Goal: Navigation & Orientation: Find specific page/section

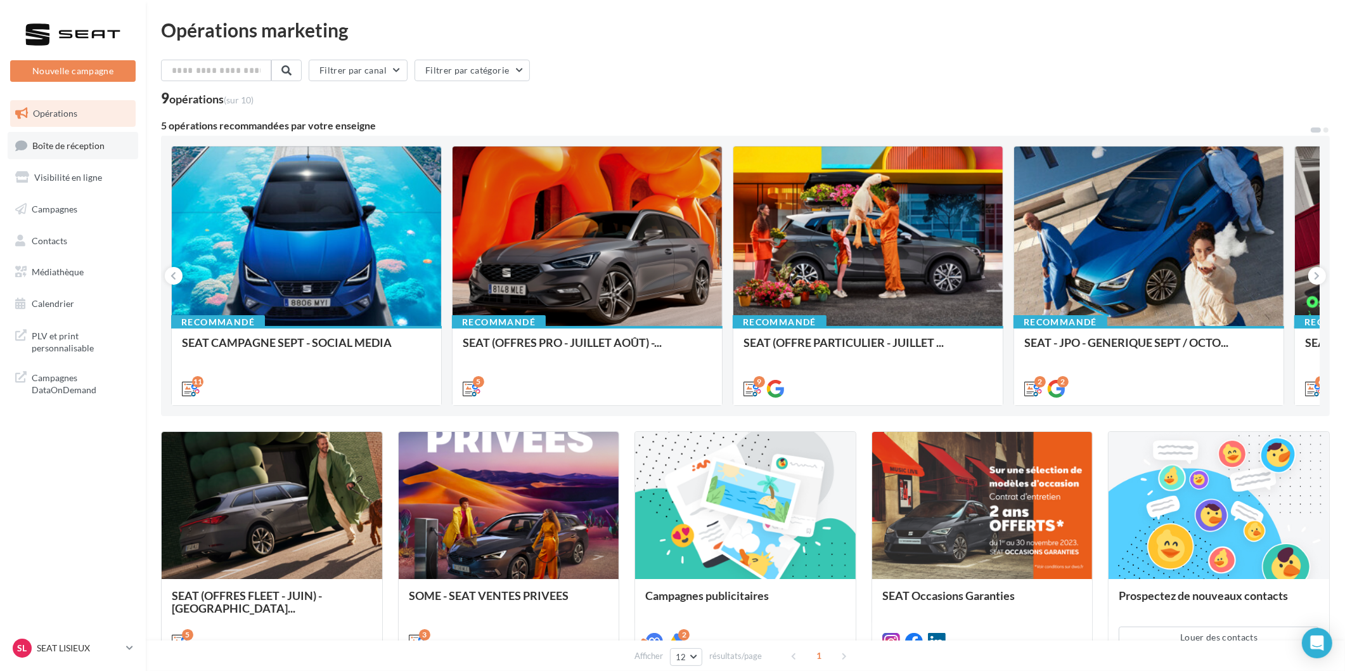
click at [91, 148] on span "Boîte de réception" at bounding box center [68, 144] width 72 height 11
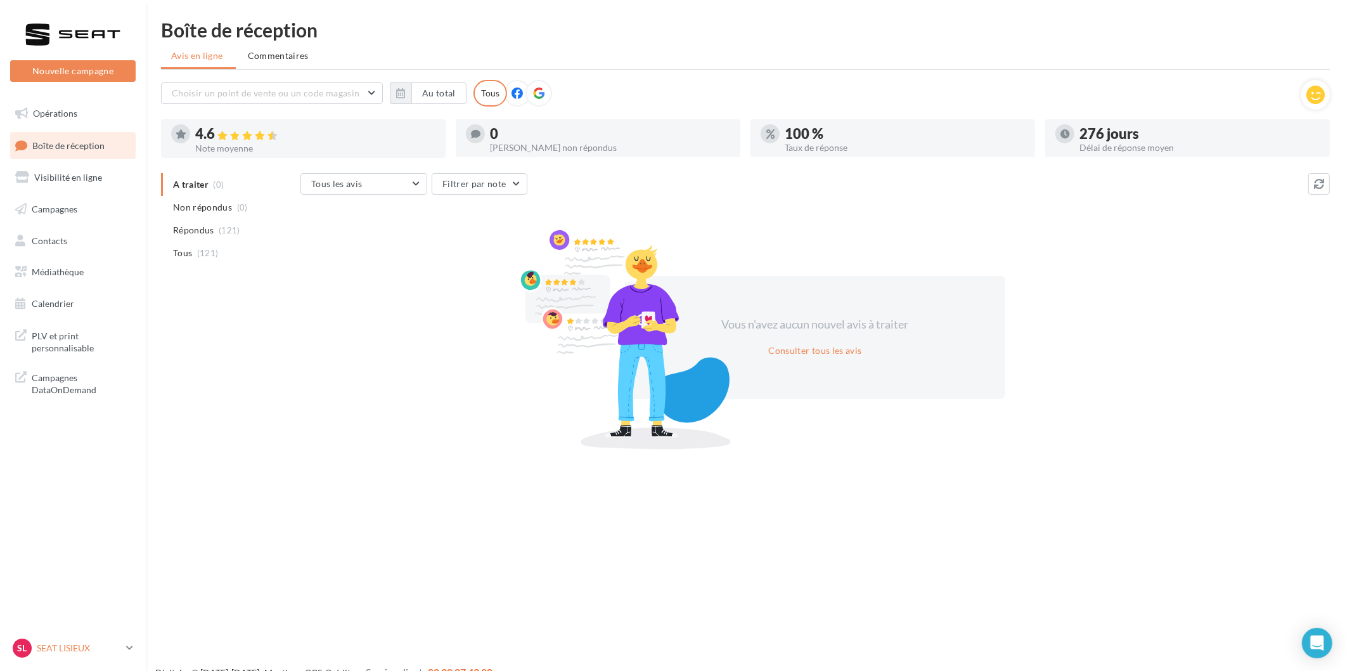
click at [72, 636] on link "SL SEAT LISIEUX SEAT-[GEOGRAPHIC_DATA]" at bounding box center [73, 648] width 126 height 24
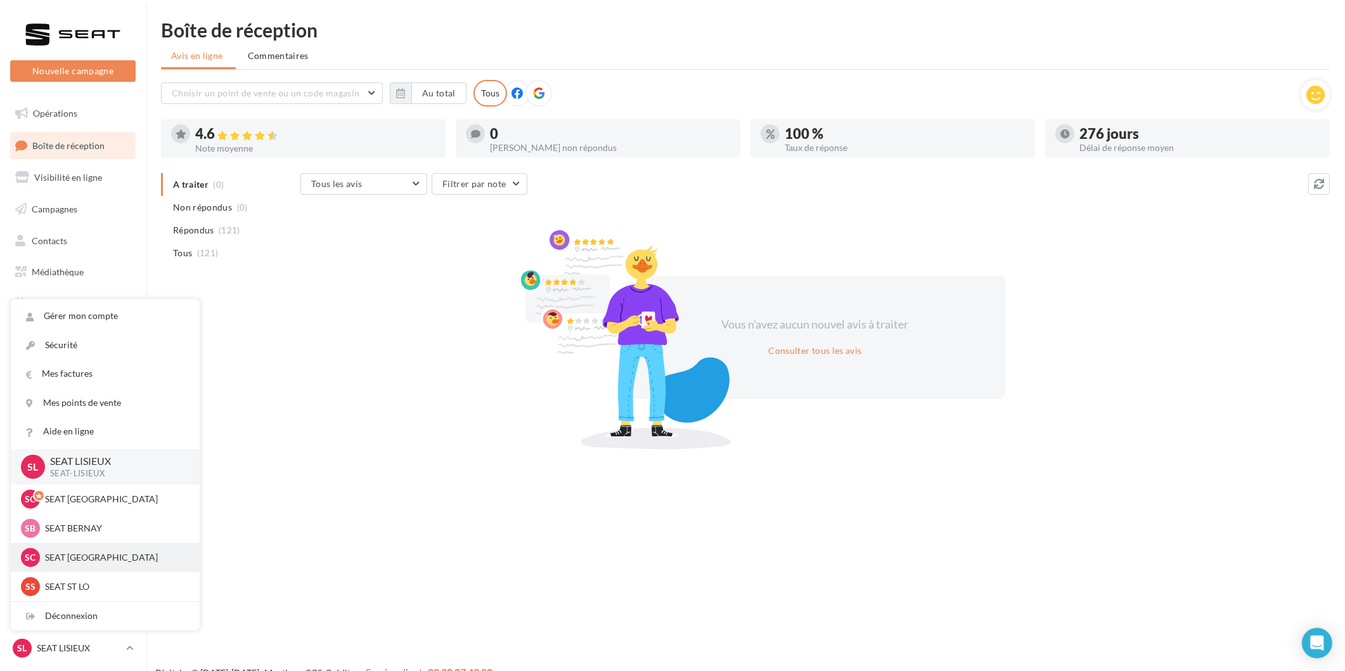
click at [94, 565] on div "SC SEAT [GEOGRAPHIC_DATA] SEAT-[GEOGRAPHIC_DATA]" at bounding box center [105, 557] width 169 height 19
